Goal: Book appointment/travel/reservation

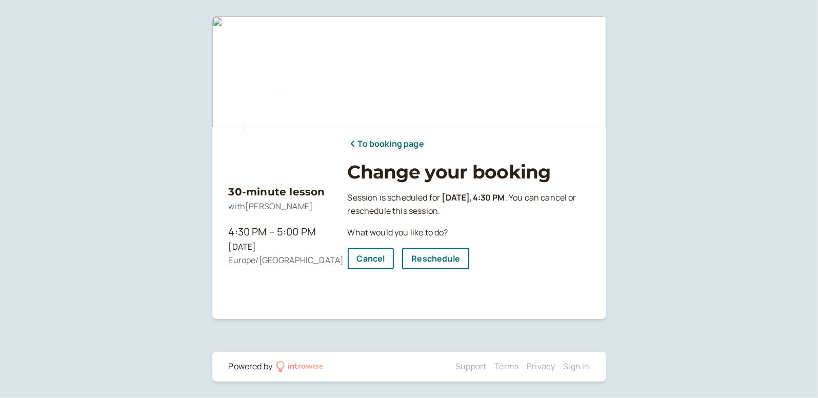
click at [381, 138] on link "To booking page" at bounding box center [386, 144] width 76 height 13
click at [374, 143] on link "To booking page" at bounding box center [386, 144] width 76 height 13
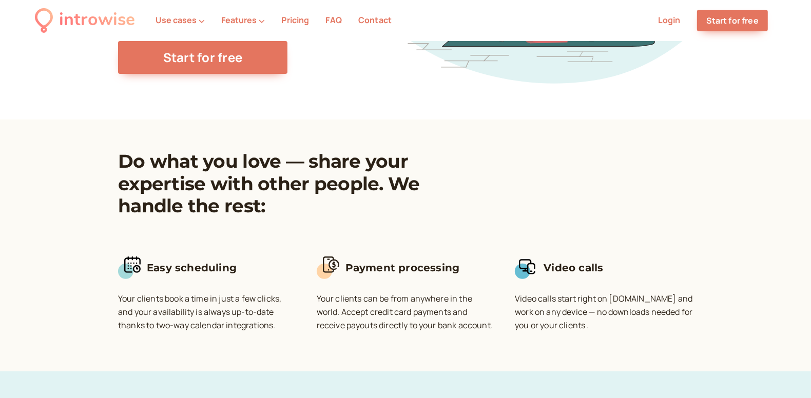
scroll to position [214, 0]
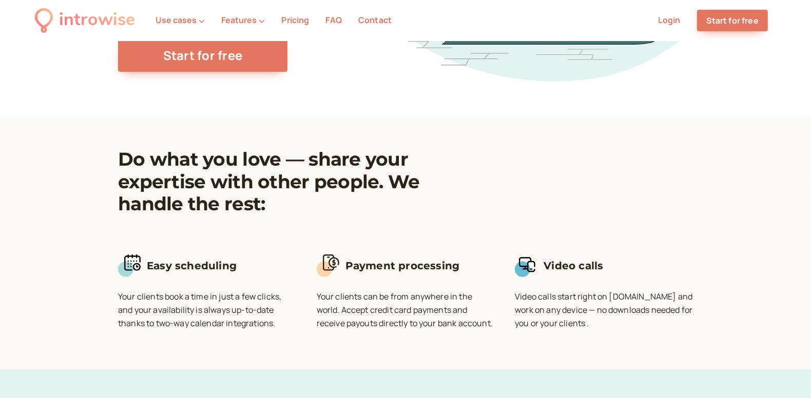
click at [663, 19] on link "Login" at bounding box center [669, 19] width 23 height 11
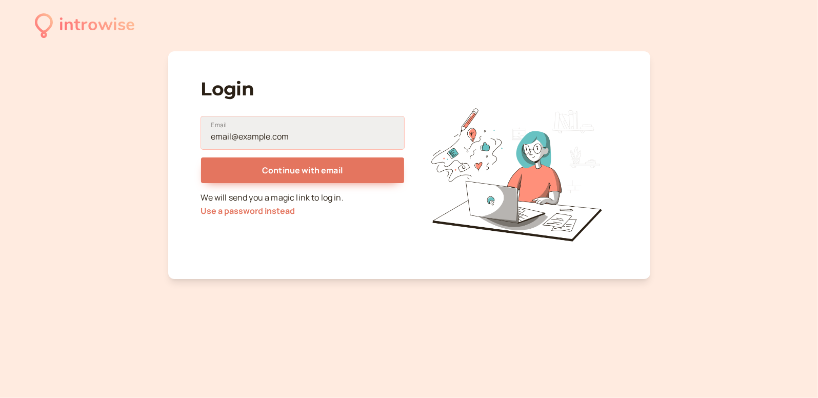
click at [345, 141] on input "Email" at bounding box center [302, 132] width 203 height 33
type input "l.poshyv@gmail.com"
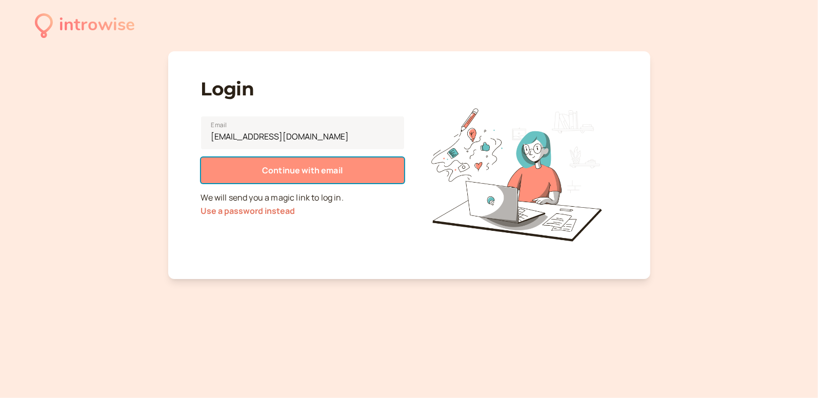
click at [291, 175] on button "Continue with email" at bounding box center [302, 171] width 203 height 26
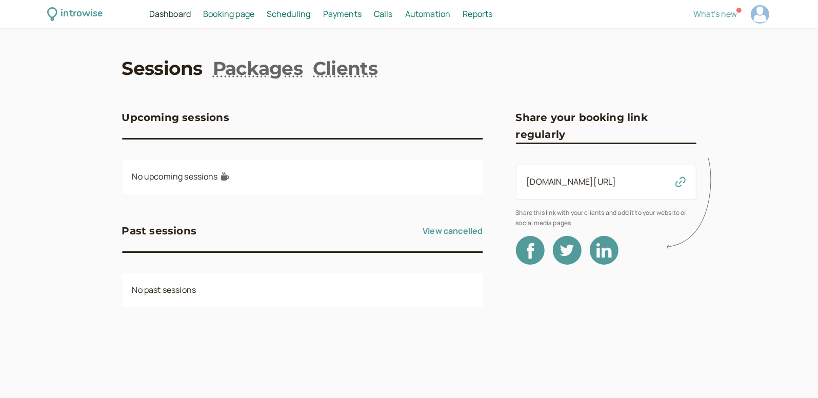
click at [235, 18] on span "Booking page" at bounding box center [228, 13] width 51 height 11
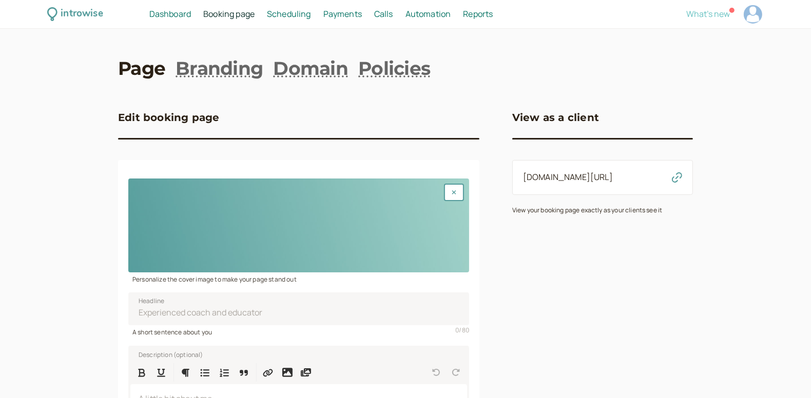
click at [709, 16] on span "What's new" at bounding box center [708, 13] width 44 height 11
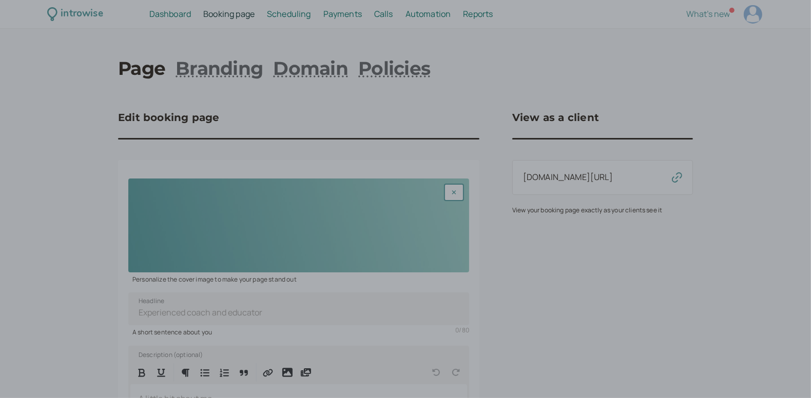
click at [551, 49] on div at bounding box center [405, 199] width 811 height 398
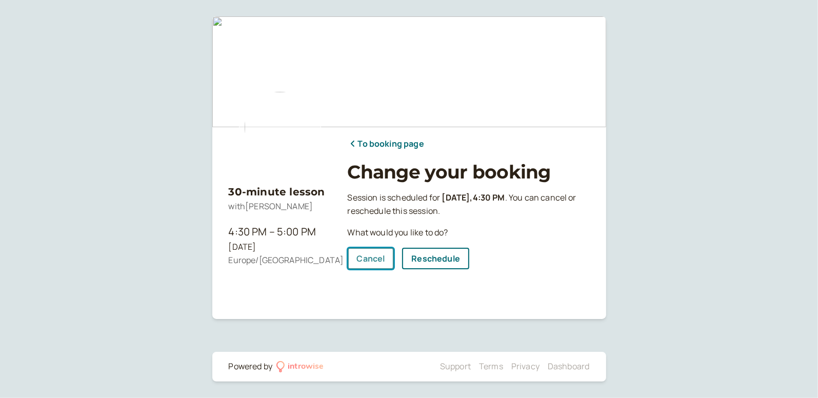
click at [370, 262] on link "Cancel" at bounding box center [371, 259] width 47 height 22
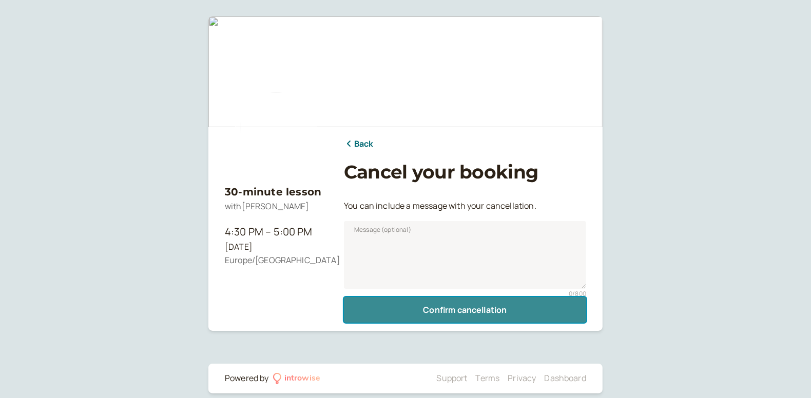
click at [418, 308] on button "Confirm cancellation" at bounding box center [465, 310] width 242 height 26
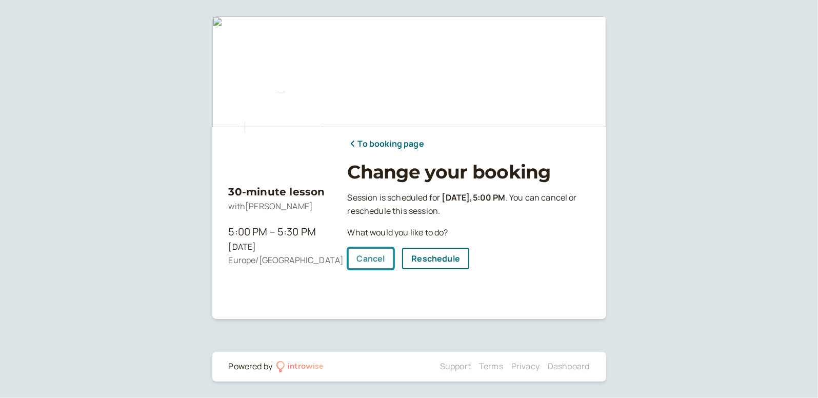
click at [366, 258] on link "Cancel" at bounding box center [371, 259] width 47 height 22
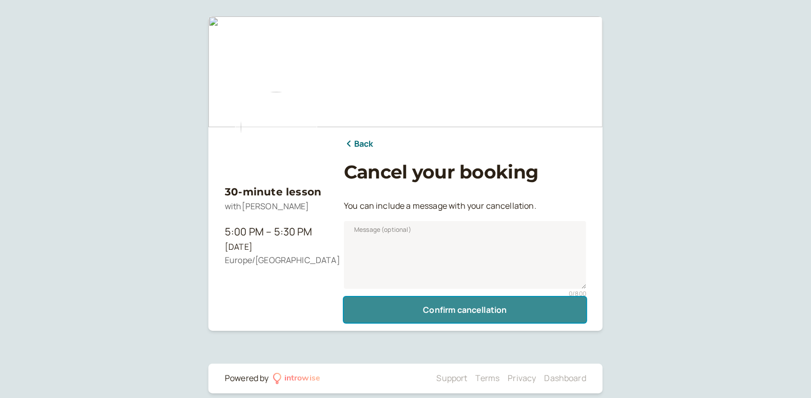
click at [431, 315] on button "Confirm cancellation" at bounding box center [465, 310] width 242 height 26
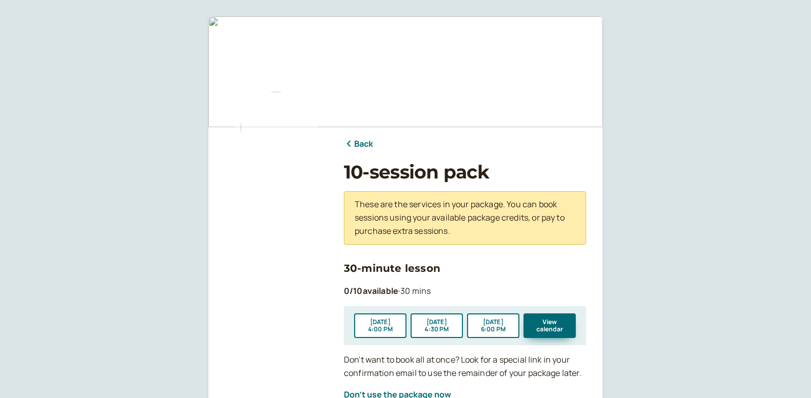
scroll to position [19, 0]
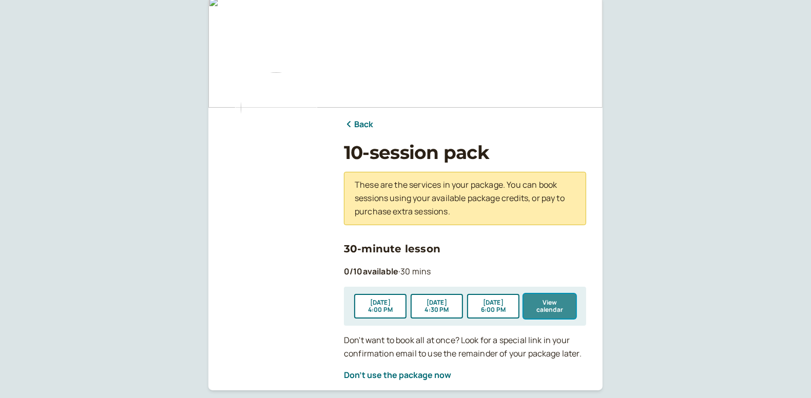
click at [546, 302] on button "View calendar" at bounding box center [549, 306] width 52 height 25
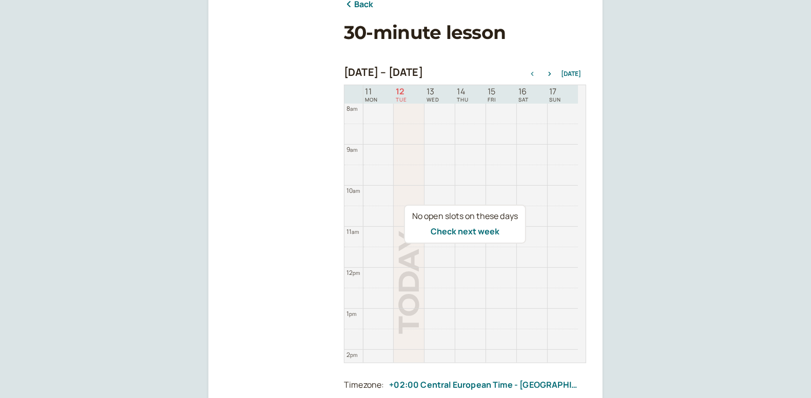
scroll to position [145, 0]
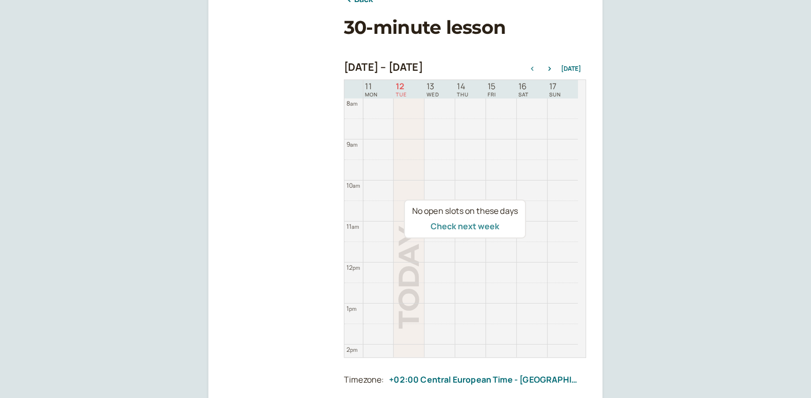
click at [474, 225] on button "Check next week" at bounding box center [464, 226] width 69 height 9
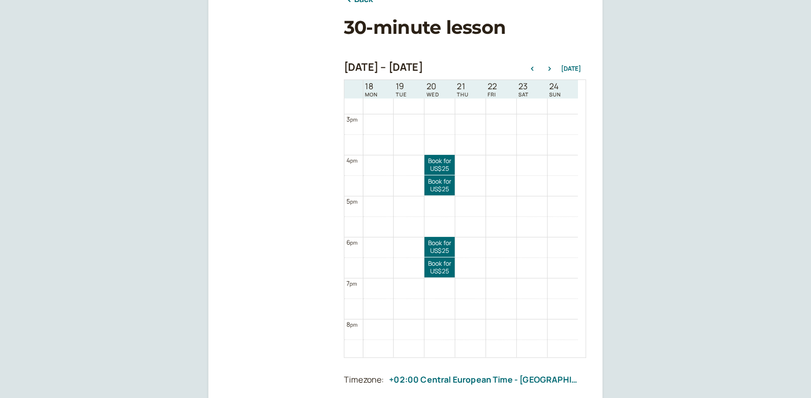
scroll to position [623, 0]
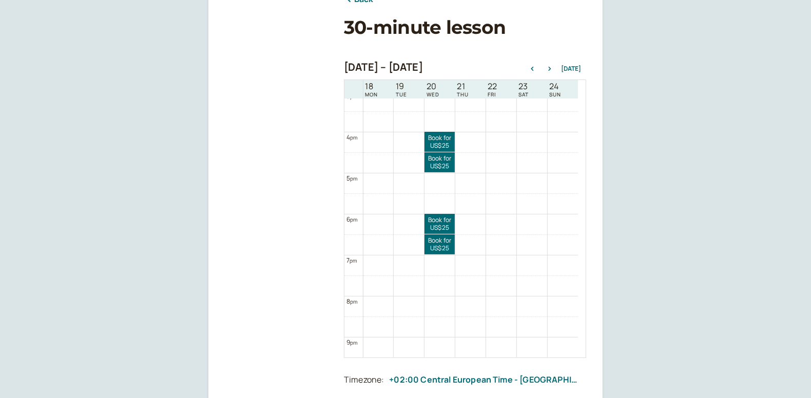
click at [550, 72] on div "Aug 18 – Aug 25, 2025 Today" at bounding box center [465, 68] width 242 height 14
click at [550, 68] on icon "button" at bounding box center [549, 69] width 12 height 4
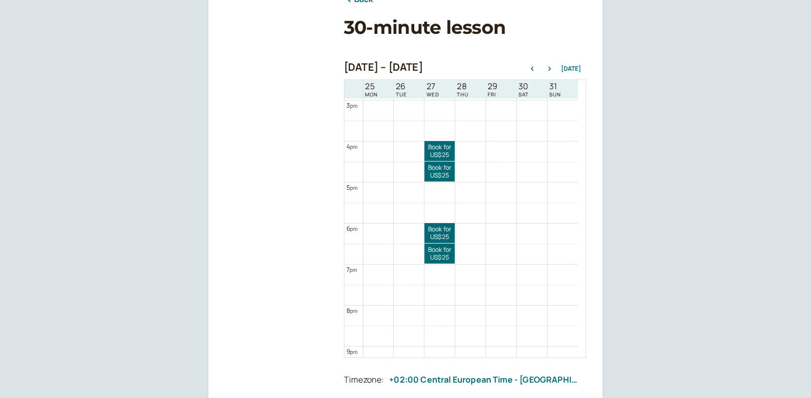
scroll to position [614, 0]
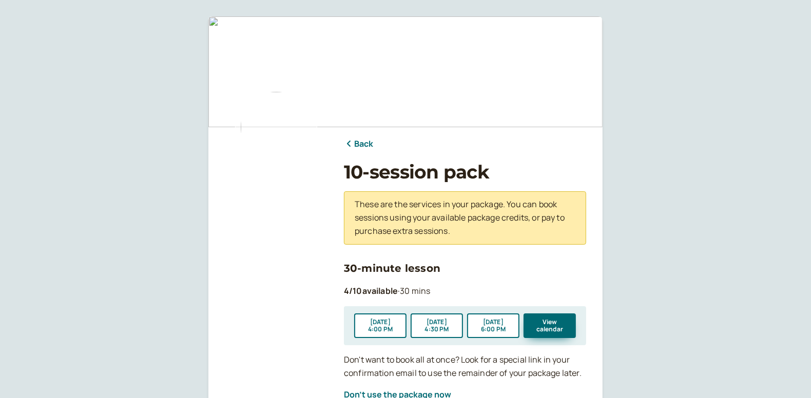
click at [412, 178] on h1 "10-session pack" at bounding box center [465, 172] width 242 height 22
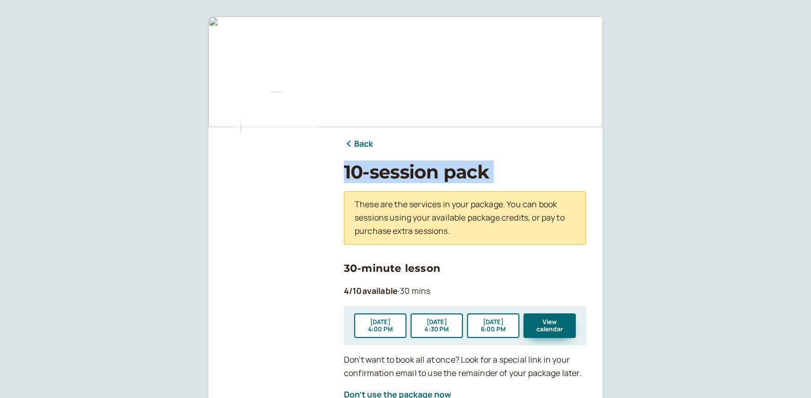
click at [412, 178] on h1 "10-session pack" at bounding box center [465, 172] width 242 height 22
copy h1 "10-session pack"
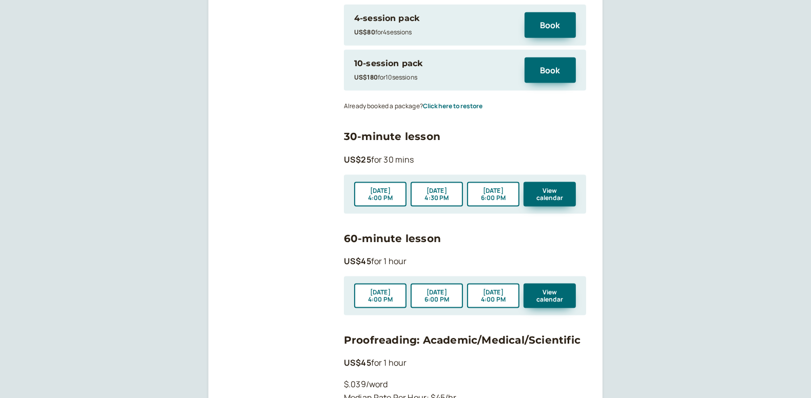
scroll to position [1184, 0]
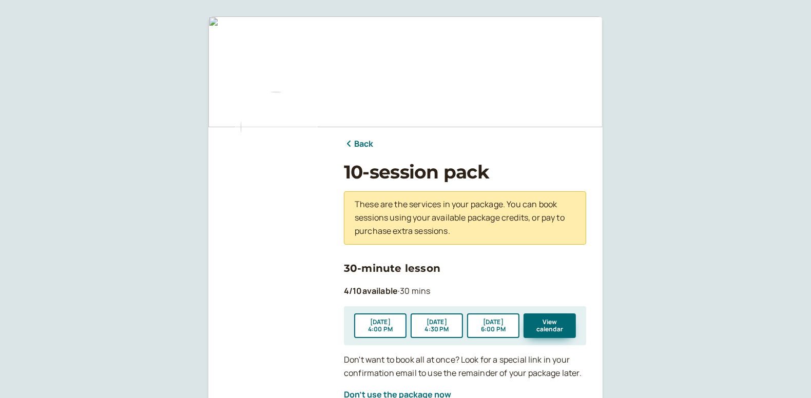
scroll to position [90, 0]
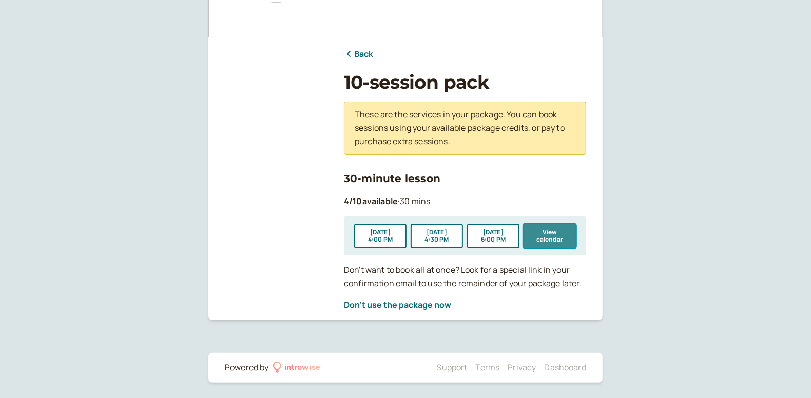
click at [551, 240] on button "View calendar" at bounding box center [549, 236] width 52 height 25
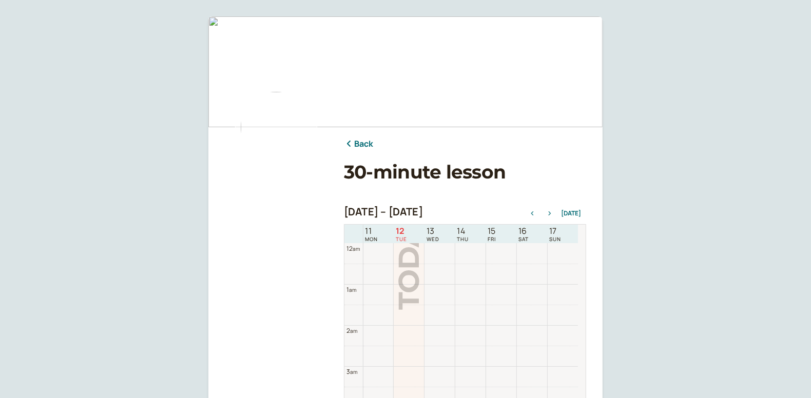
scroll to position [329, 0]
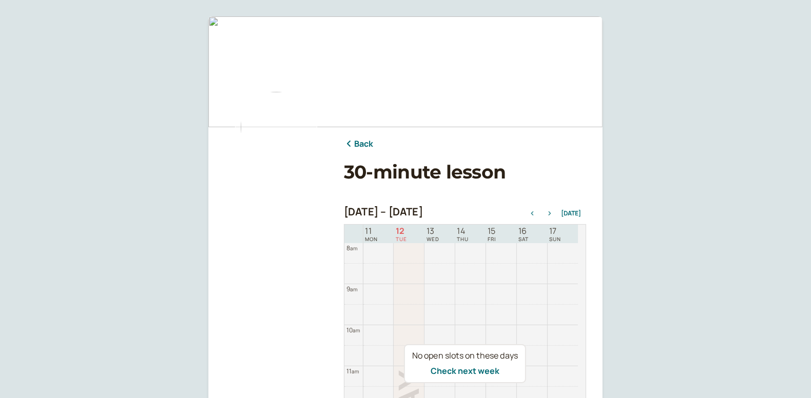
click at [551, 212] on icon "button" at bounding box center [549, 213] width 3 height 4
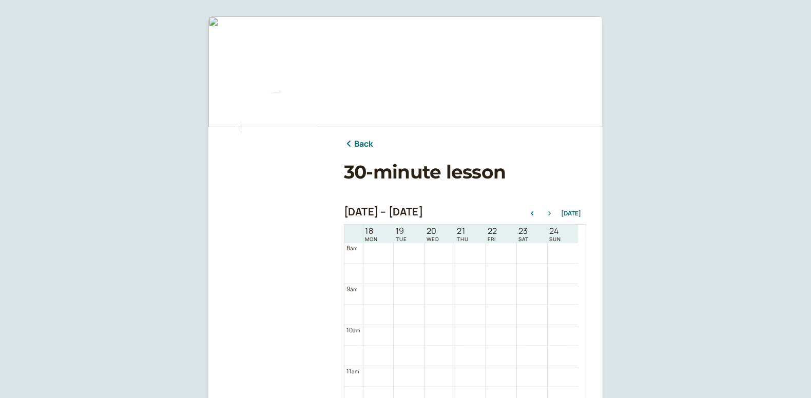
click at [551, 212] on icon "button" at bounding box center [549, 213] width 3 height 4
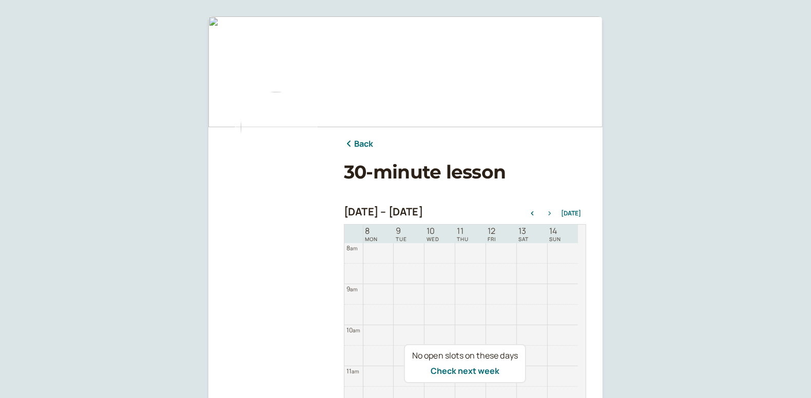
click at [551, 212] on icon "button" at bounding box center [549, 213] width 3 height 4
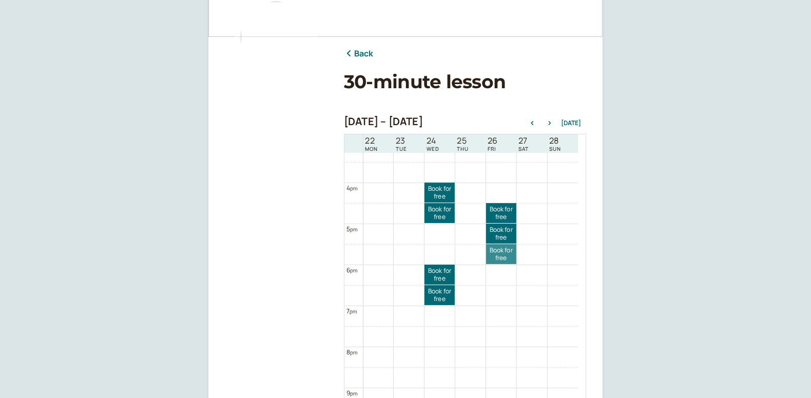
scroll to position [627, 0]
click at [499, 257] on link "Book for free free" at bounding box center [501, 254] width 30 height 20
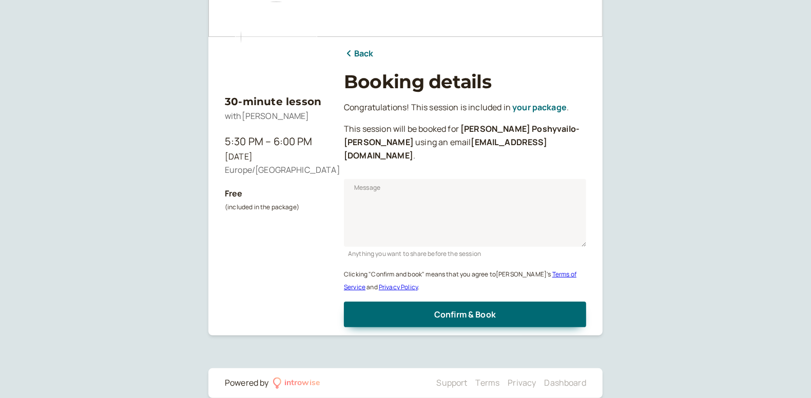
scroll to position [93, 0]
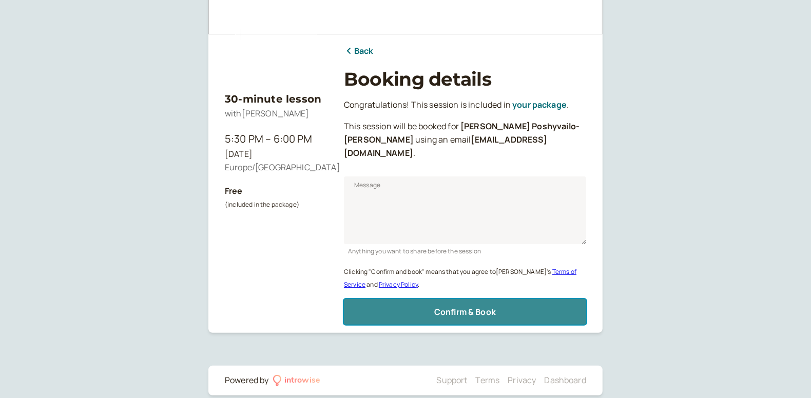
click at [449, 306] on span "Confirm & Book" at bounding box center [465, 311] width 62 height 11
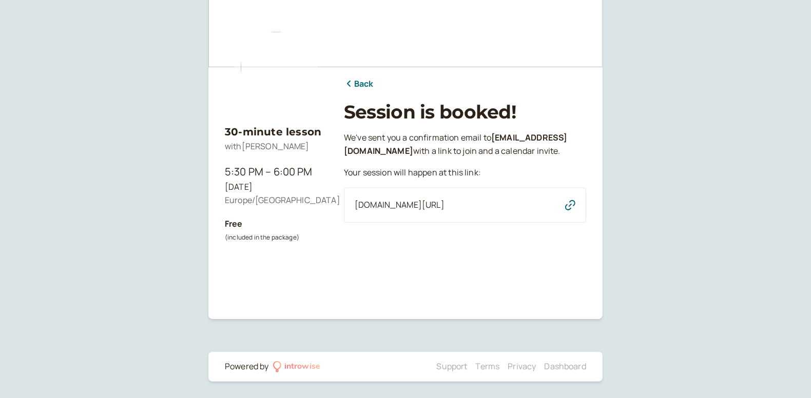
scroll to position [60, 0]
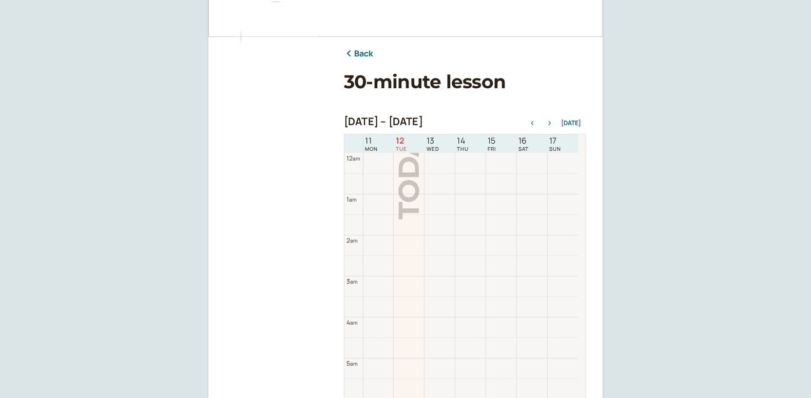
scroll to position [329, 0]
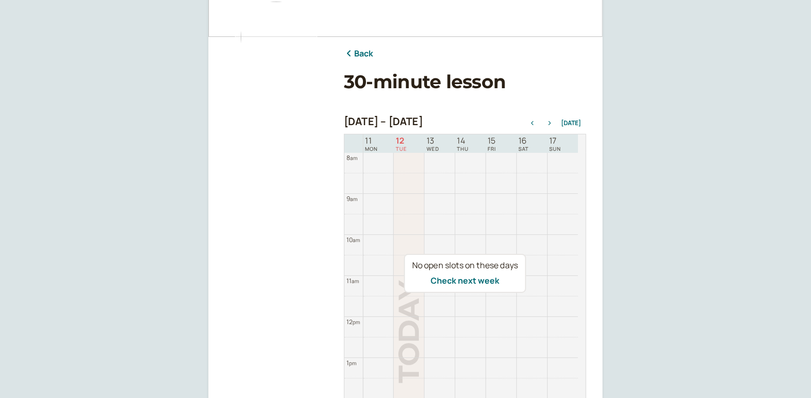
click at [552, 125] on icon "button" at bounding box center [549, 123] width 12 height 4
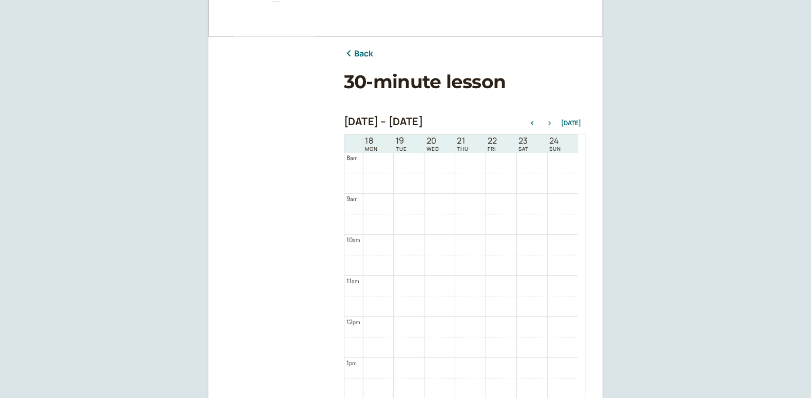
click at [552, 125] on icon "button" at bounding box center [549, 123] width 12 height 4
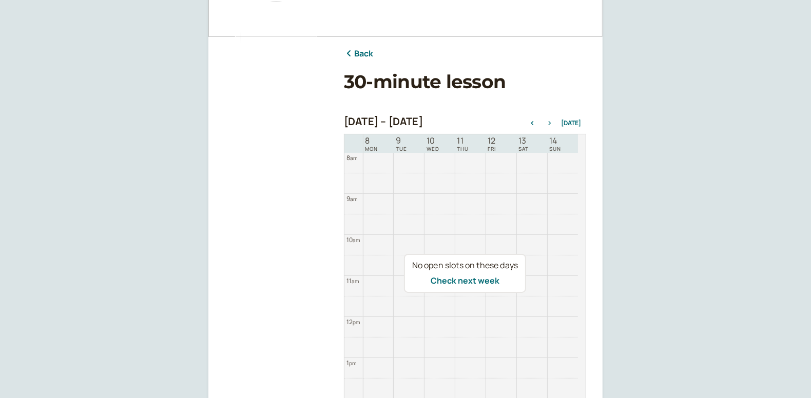
click at [552, 125] on icon "button" at bounding box center [549, 123] width 12 height 4
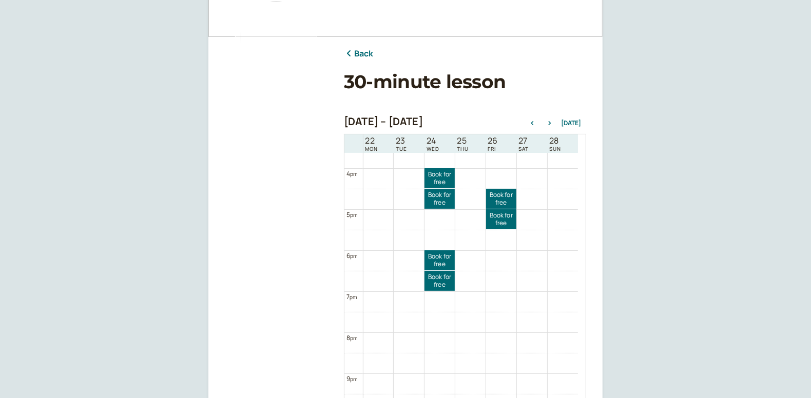
scroll to position [641, 0]
click at [498, 219] on link "Book for free free" at bounding box center [501, 219] width 30 height 20
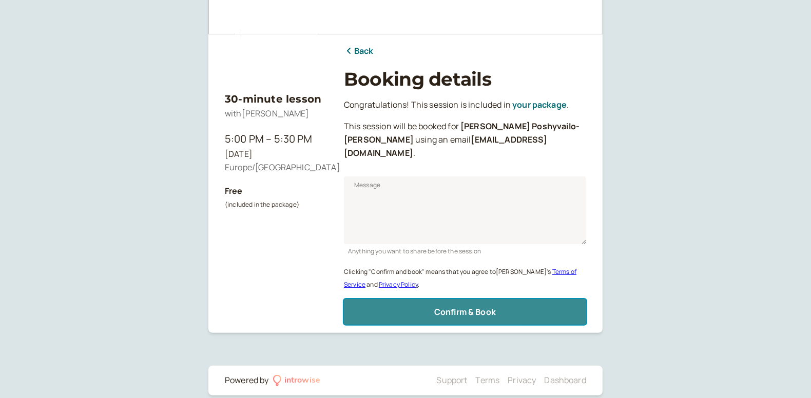
click at [463, 306] on span "Confirm & Book" at bounding box center [465, 311] width 62 height 11
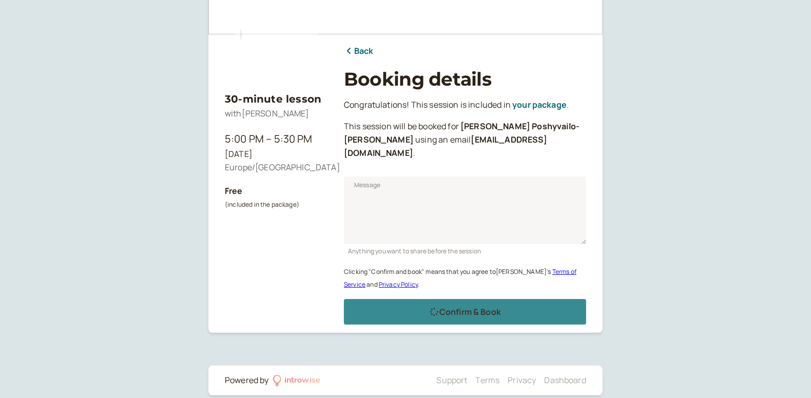
scroll to position [60, 0]
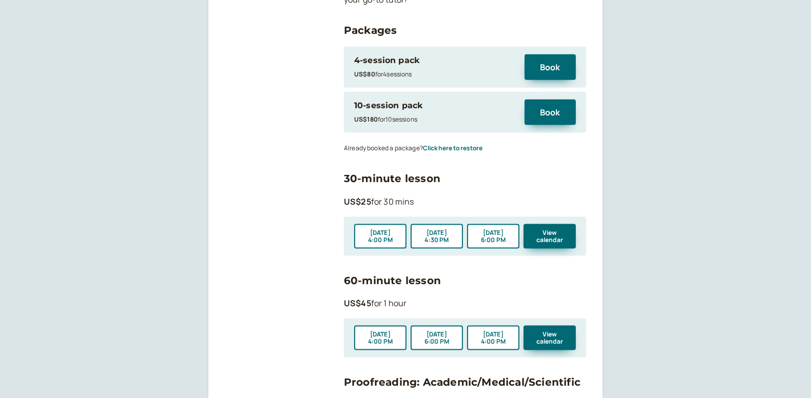
scroll to position [1133, 0]
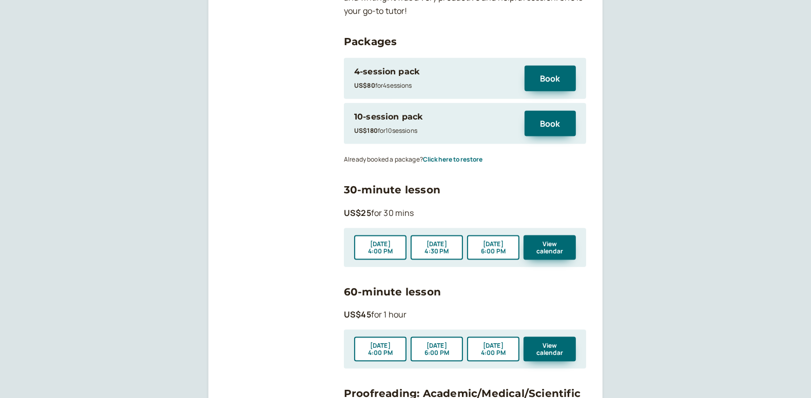
scroll to position [1166, 0]
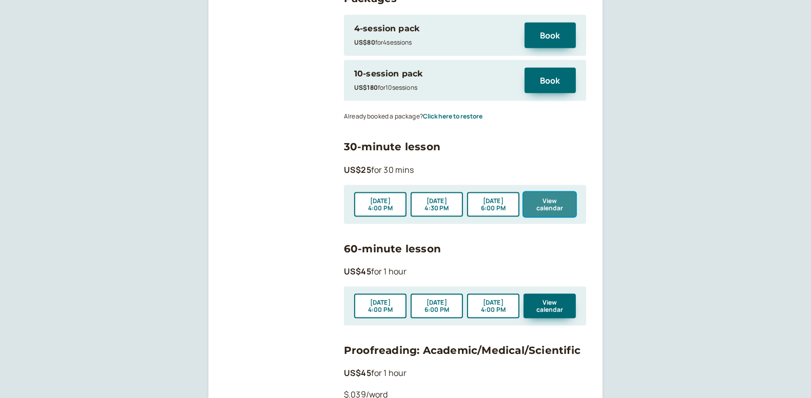
click at [550, 192] on button "View calendar" at bounding box center [549, 204] width 52 height 25
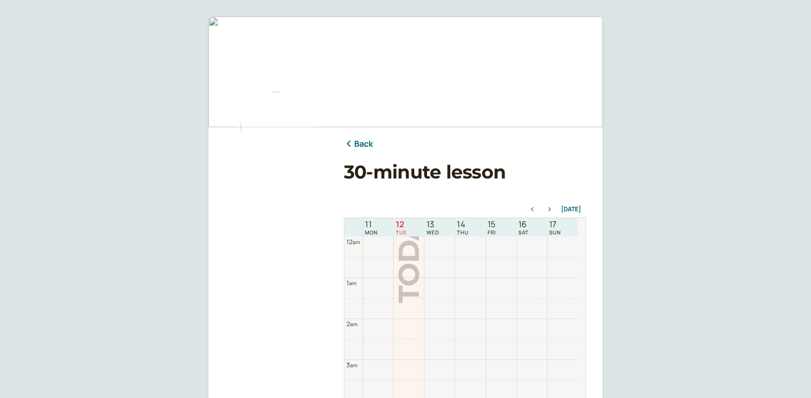
scroll to position [329, 0]
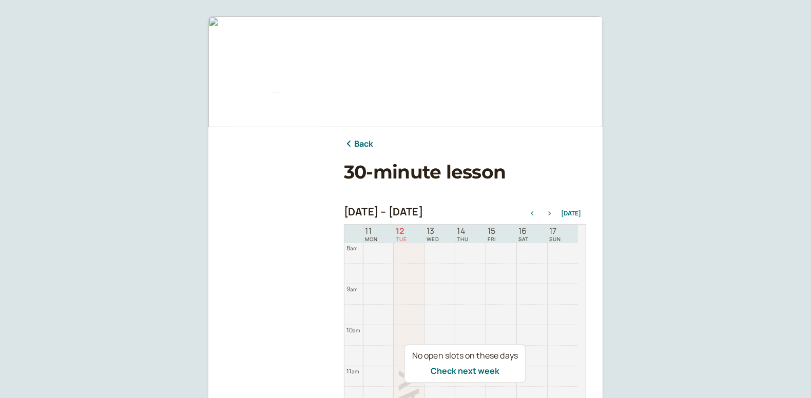
click at [553, 213] on icon "button" at bounding box center [549, 213] width 12 height 4
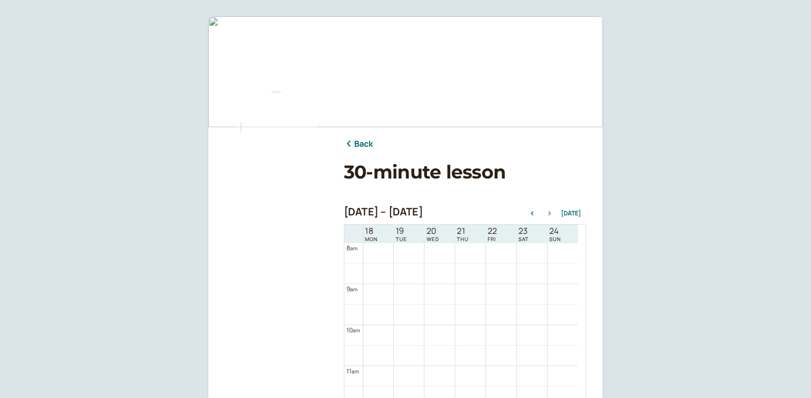
click at [553, 213] on icon "button" at bounding box center [549, 213] width 12 height 4
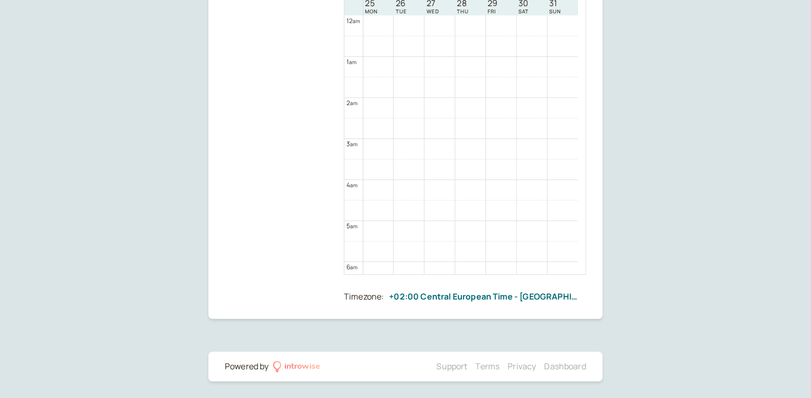
scroll to position [0, 0]
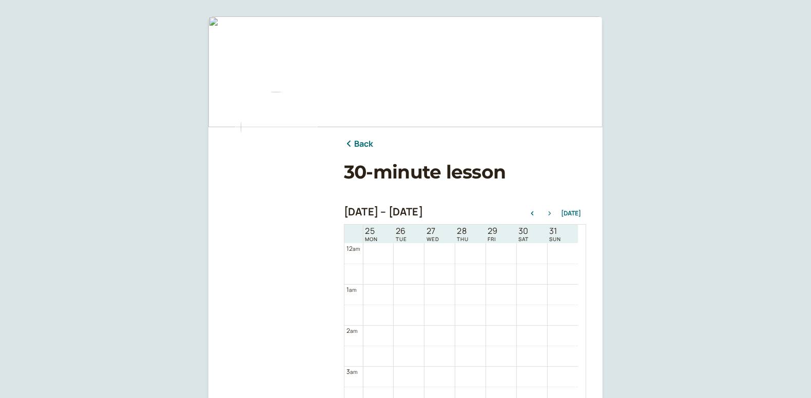
click at [551, 210] on button "button" at bounding box center [549, 213] width 12 height 7
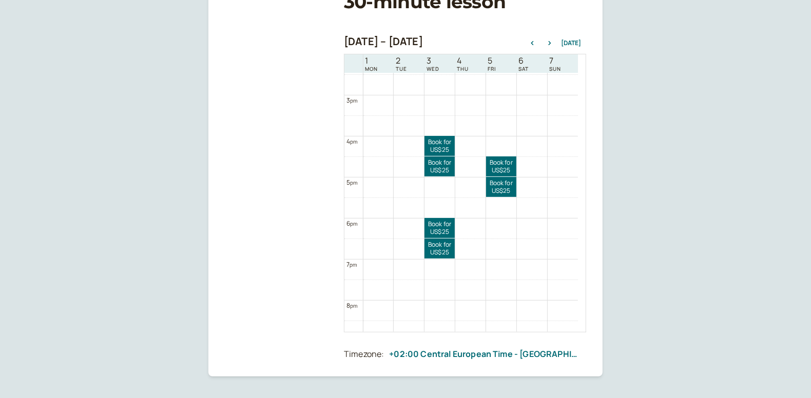
scroll to position [609, 0]
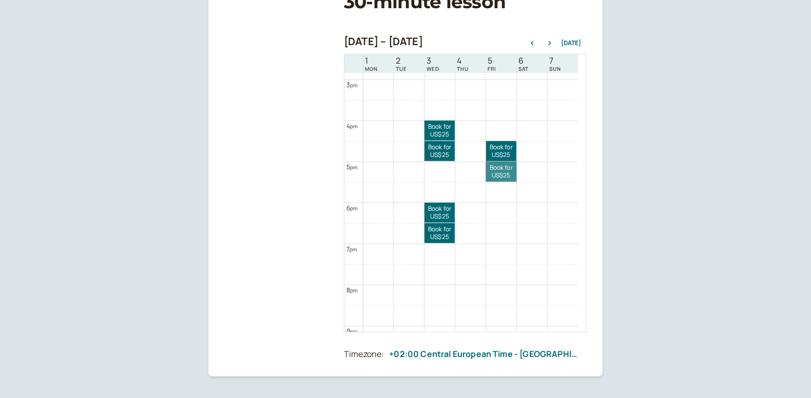
click at [496, 174] on link "Book for US$25 US$25" at bounding box center [501, 172] width 30 height 20
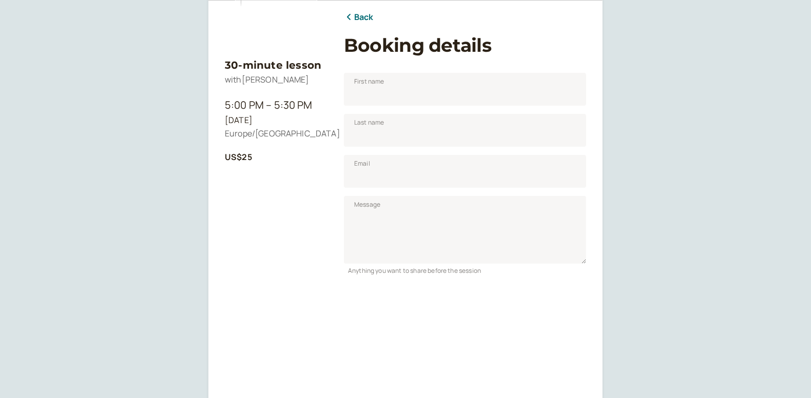
scroll to position [320, 0]
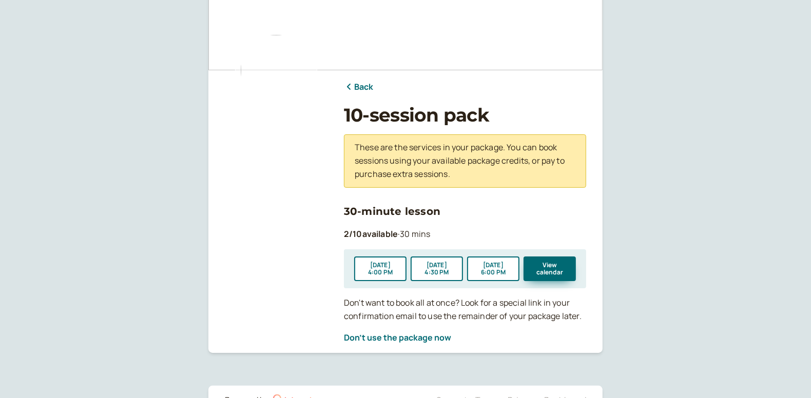
scroll to position [90, 0]
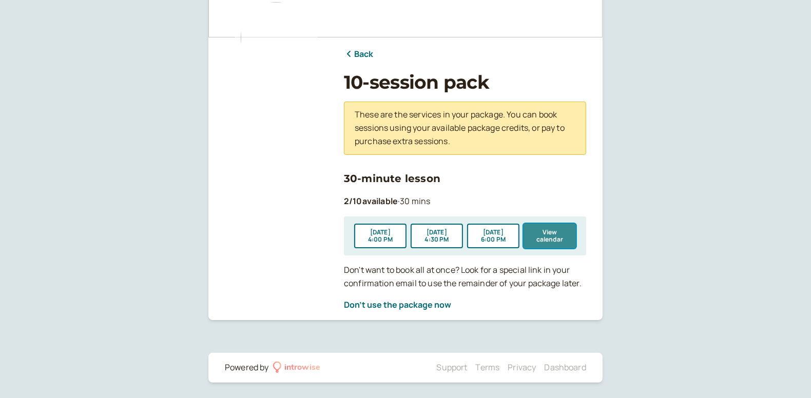
click at [534, 238] on button "View calendar" at bounding box center [549, 236] width 52 height 25
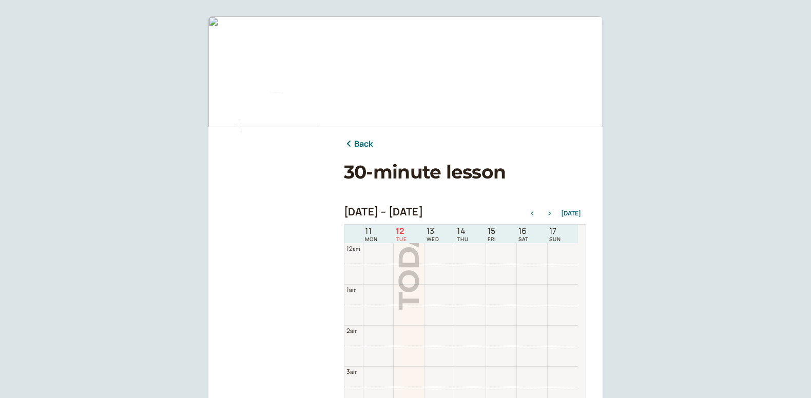
scroll to position [329, 0]
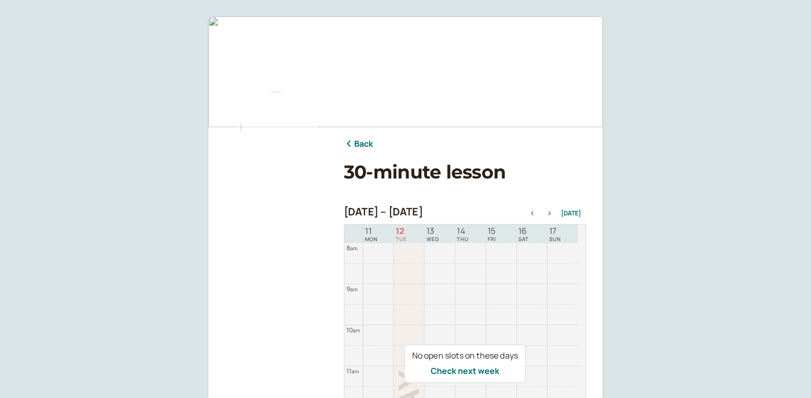
click at [550, 215] on icon "button" at bounding box center [549, 213] width 12 height 4
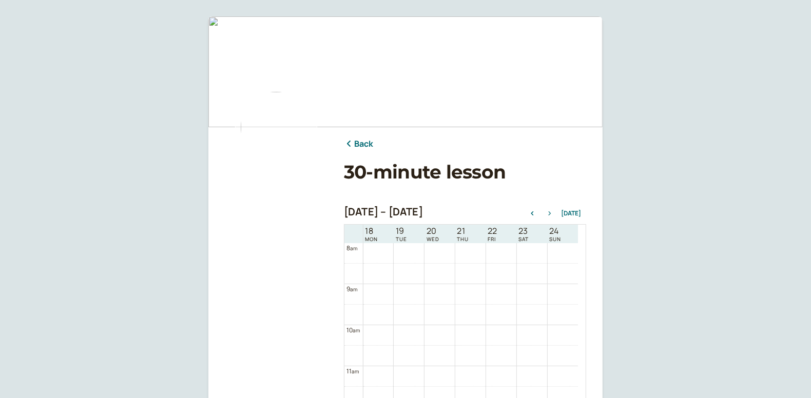
click at [550, 215] on icon "button" at bounding box center [549, 213] width 12 height 4
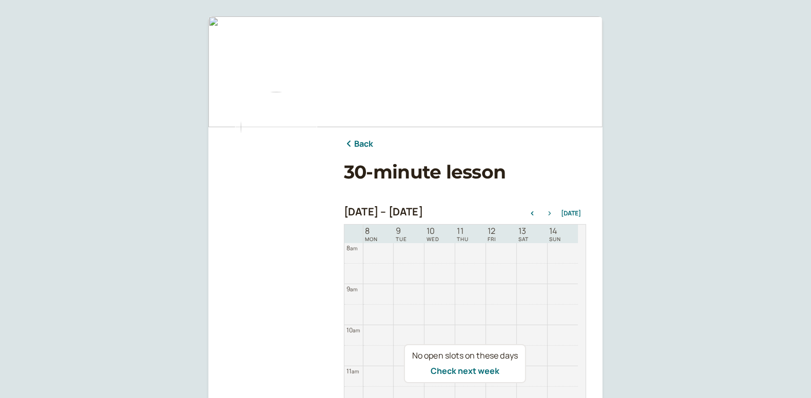
click at [550, 215] on icon "button" at bounding box center [549, 213] width 12 height 4
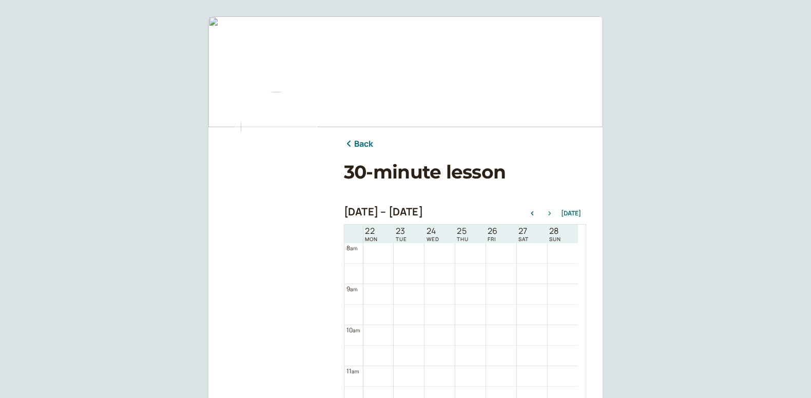
click at [550, 215] on icon "button" at bounding box center [549, 213] width 12 height 4
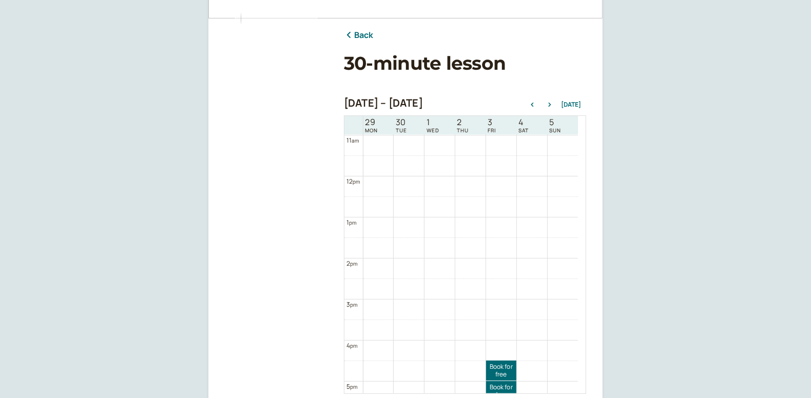
scroll to position [622, 0]
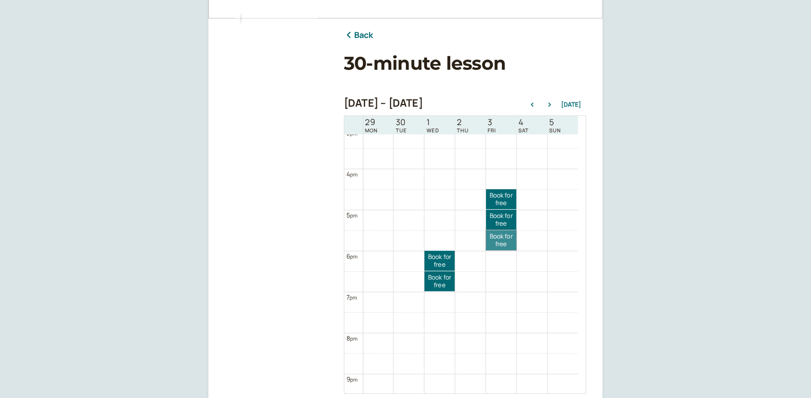
click at [502, 241] on link "Book for free free" at bounding box center [501, 240] width 30 height 20
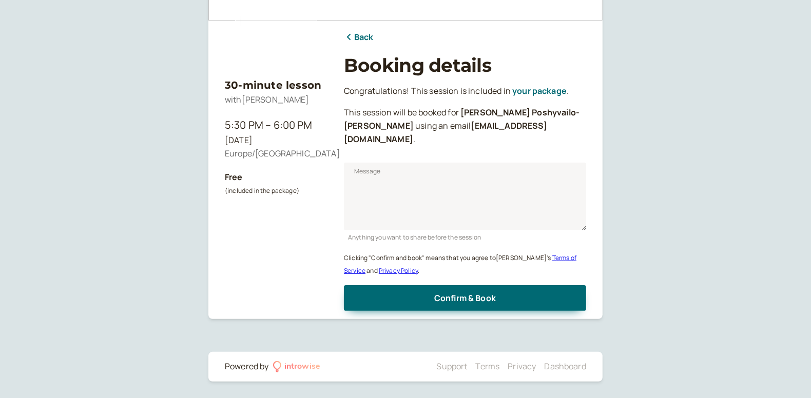
scroll to position [93, 0]
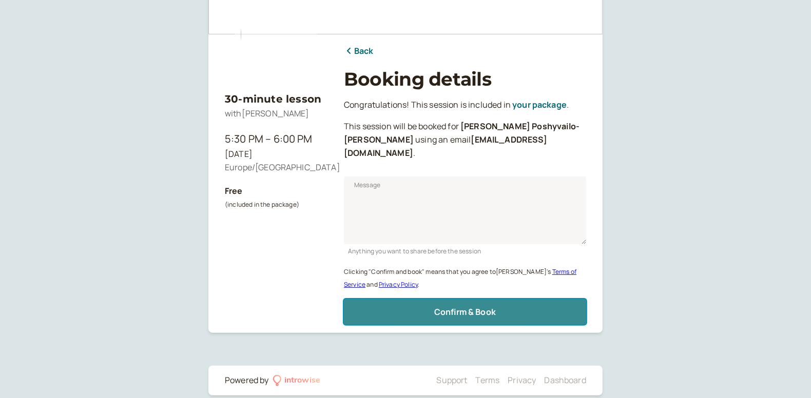
click at [470, 306] on span "Confirm & Book" at bounding box center [465, 311] width 62 height 11
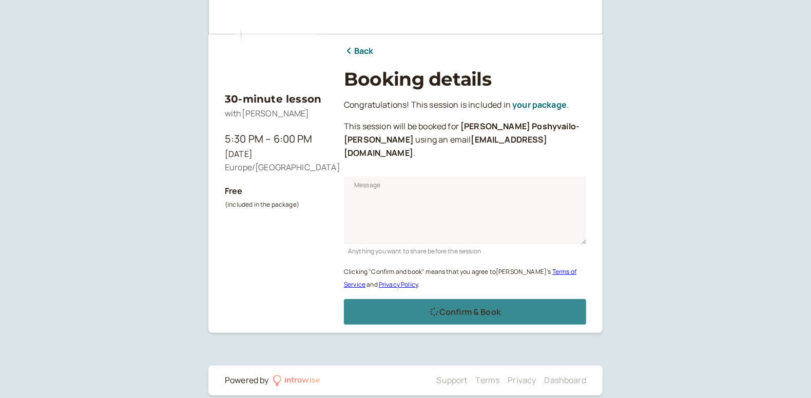
scroll to position [60, 0]
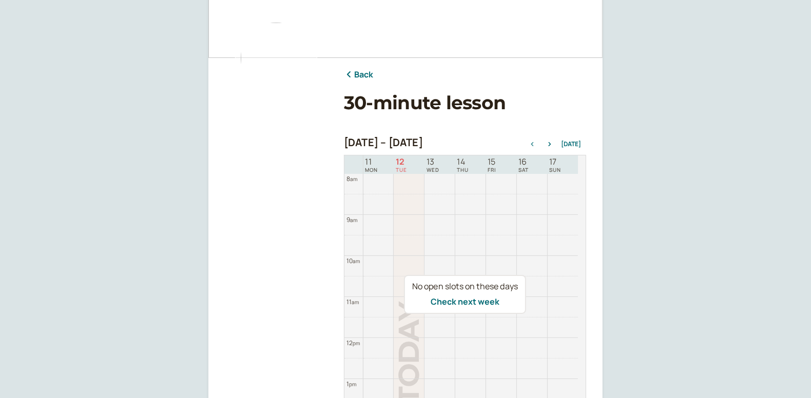
scroll to position [6, 0]
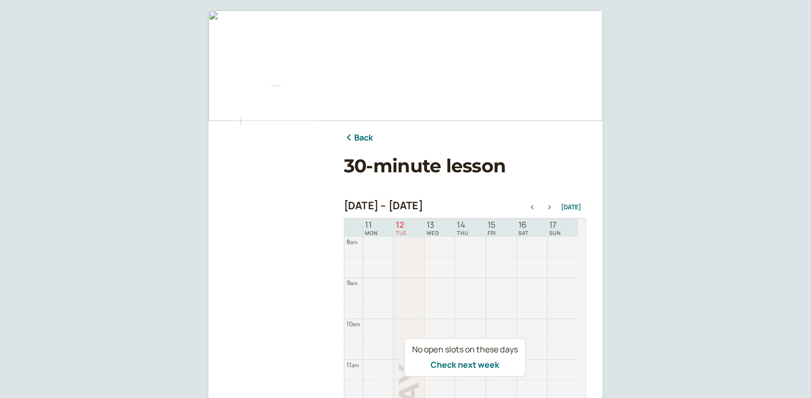
click at [551, 206] on icon "button" at bounding box center [549, 207] width 3 height 4
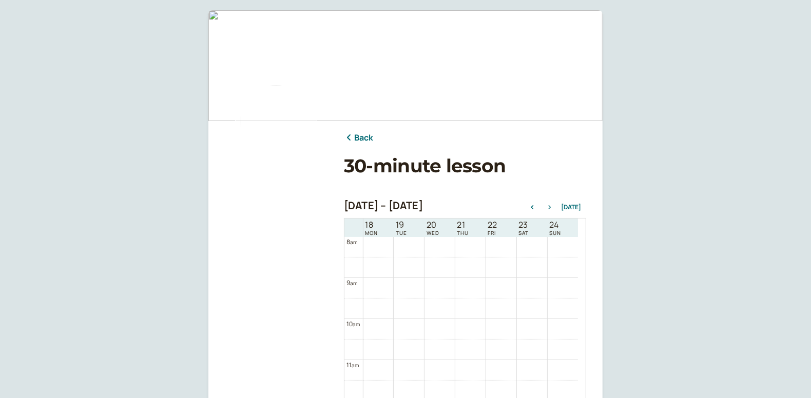
click at [551, 206] on icon "button" at bounding box center [549, 207] width 3 height 4
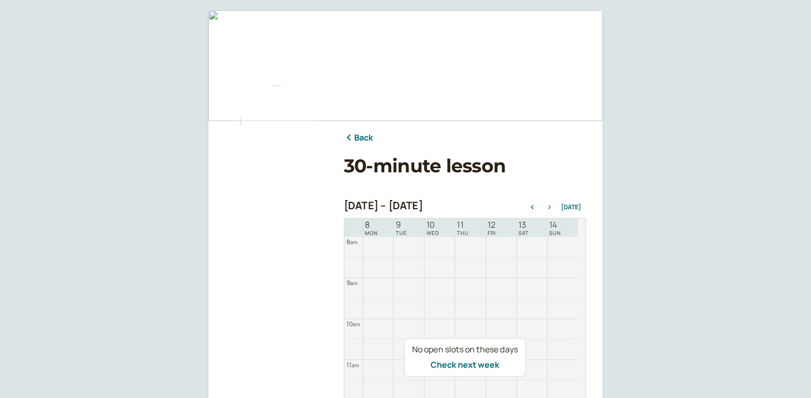
click at [551, 206] on icon "button" at bounding box center [549, 207] width 3 height 4
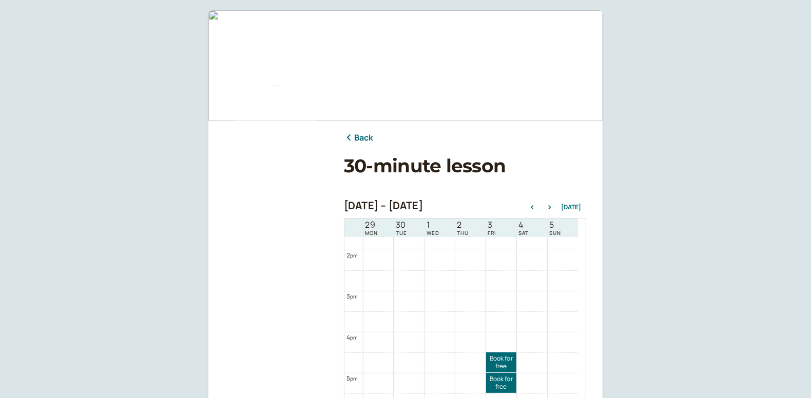
scroll to position [581, 0]
click at [497, 362] on link "Book for free free" at bounding box center [501, 364] width 30 height 20
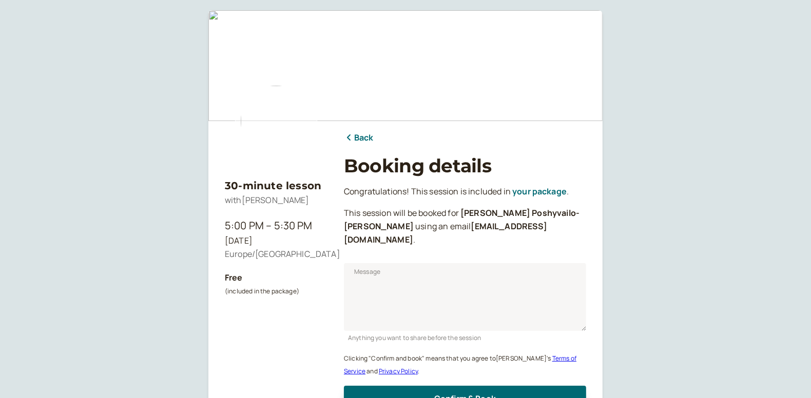
scroll to position [93, 0]
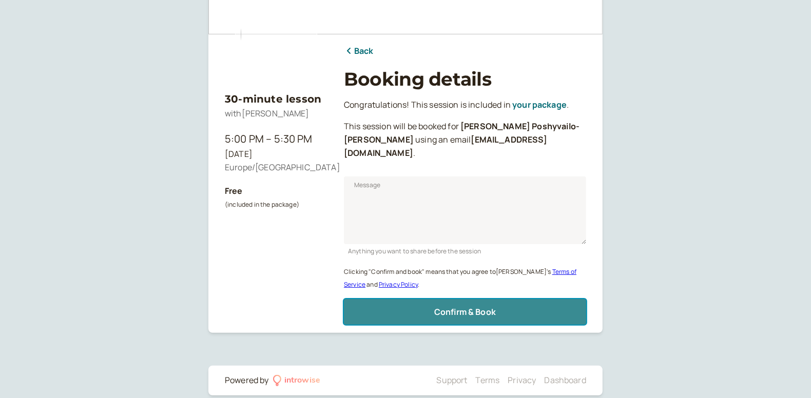
click at [459, 306] on span "Confirm & Book" at bounding box center [465, 311] width 62 height 11
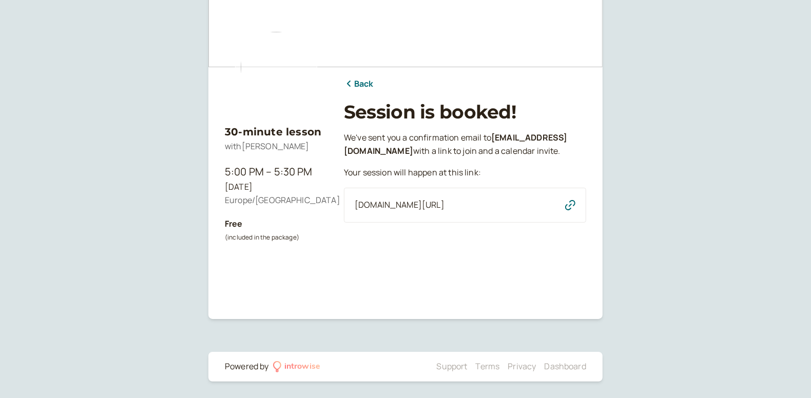
scroll to position [60, 0]
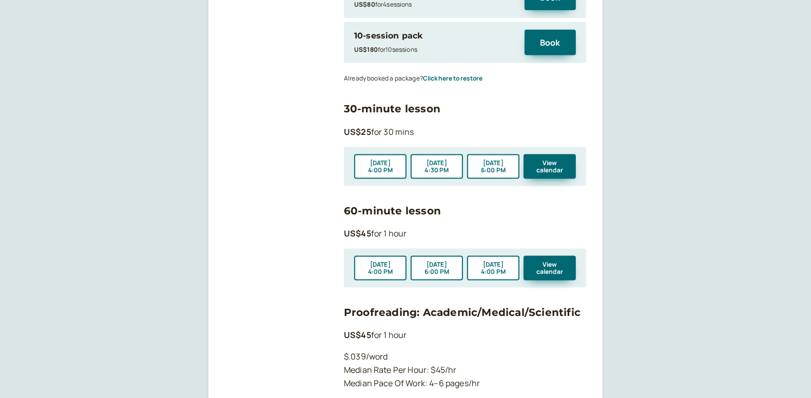
scroll to position [1203, 0]
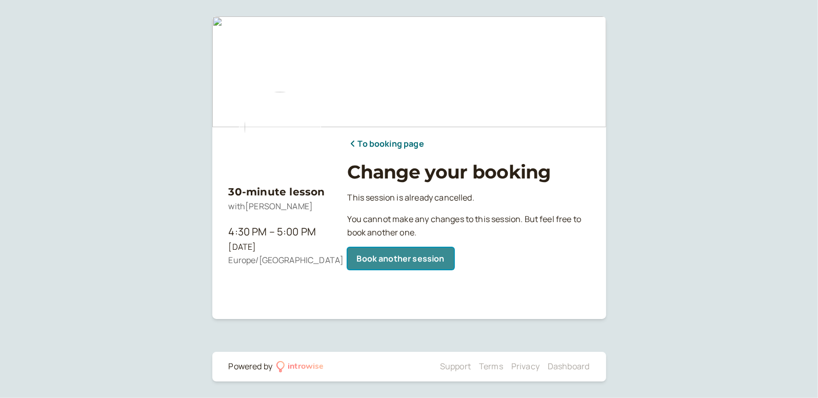
click at [425, 263] on link "Book another session" at bounding box center [401, 259] width 106 height 22
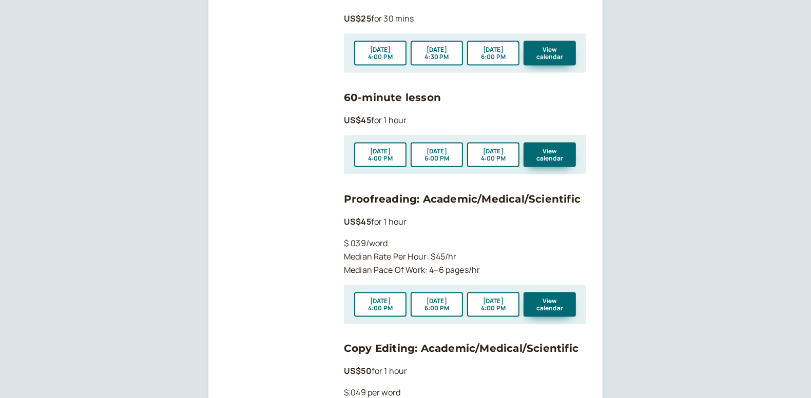
scroll to position [1319, 0]
